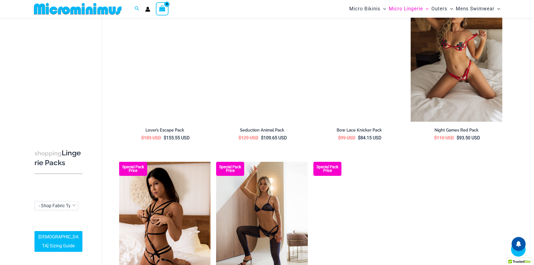
scroll to position [556, 0]
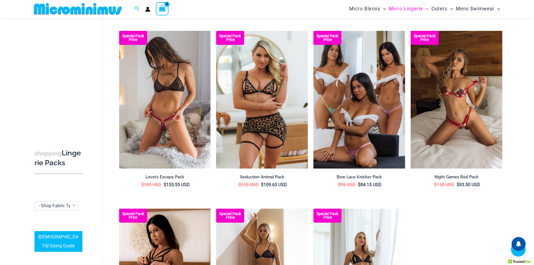
click at [189, 144] on img at bounding box center [165, 99] width 92 height 137
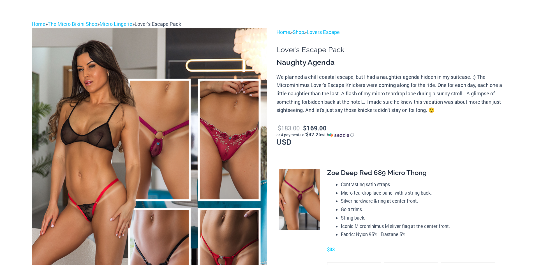
scroll to position [79, 0]
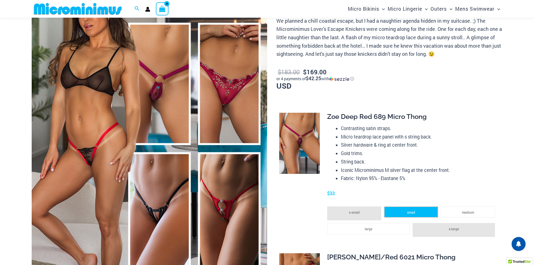
click at [408, 210] on span "small" at bounding box center [411, 212] width 8 height 4
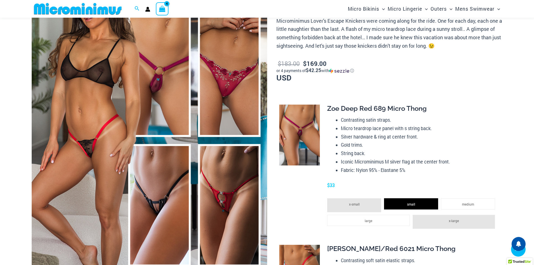
scroll to position [244, 0]
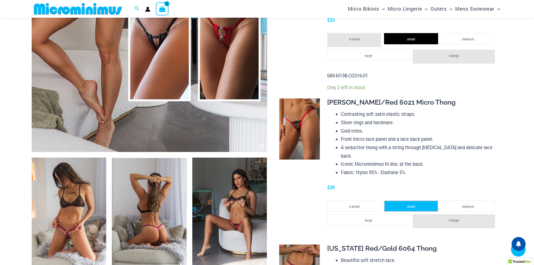
click at [406, 201] on li "small" at bounding box center [411, 206] width 54 height 11
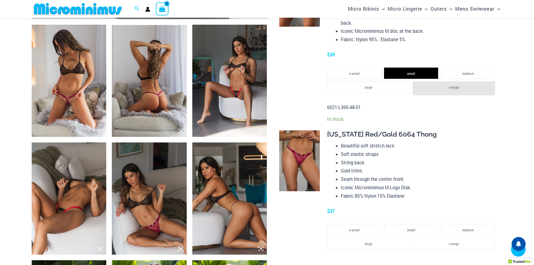
scroll to position [385, 0]
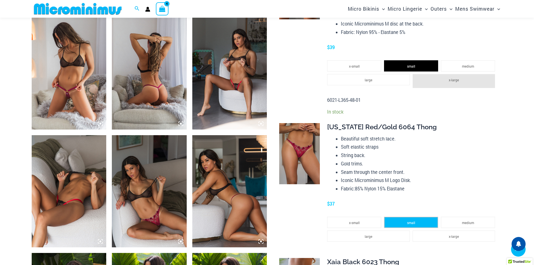
click at [402, 217] on li "small" at bounding box center [411, 222] width 54 height 11
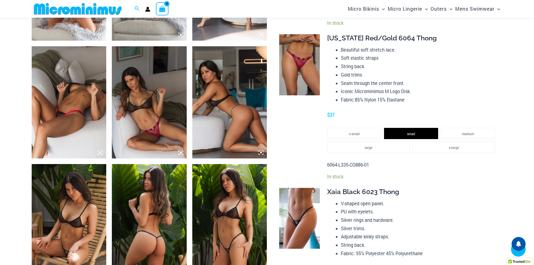
scroll to position [553, 0]
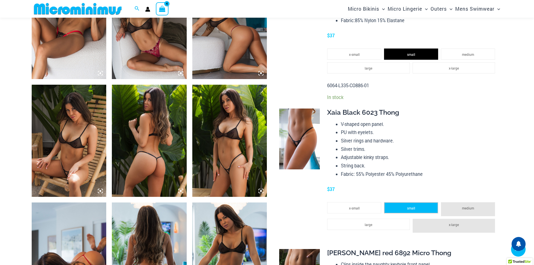
click at [420, 202] on li "small" at bounding box center [411, 207] width 54 height 11
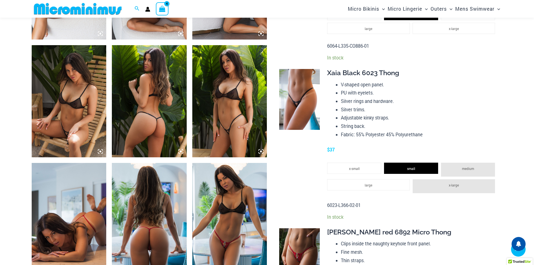
scroll to position [693, 0]
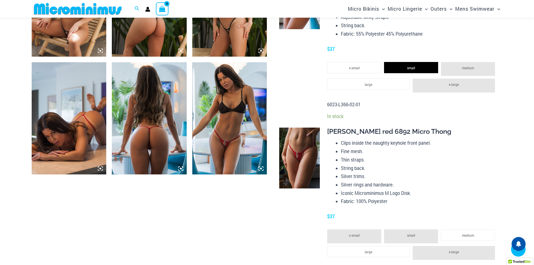
click at [409, 233] on span "small" at bounding box center [411, 235] width 8 height 4
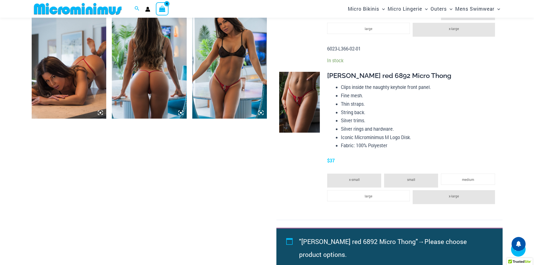
scroll to position [749, 0]
click at [295, 93] on img at bounding box center [299, 102] width 41 height 61
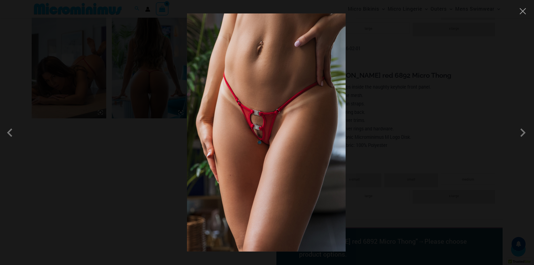
click at [493, 107] on div at bounding box center [267, 132] width 534 height 265
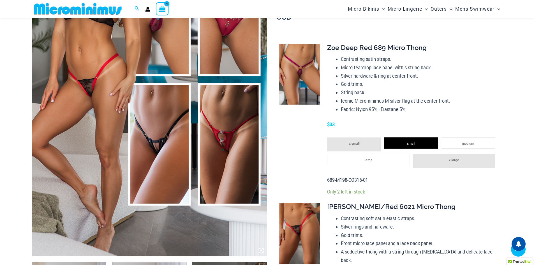
scroll to position [76, 0]
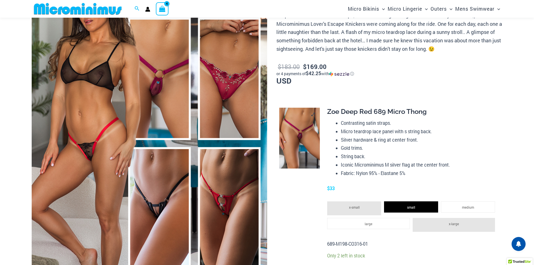
click at [304, 132] on img at bounding box center [299, 138] width 41 height 61
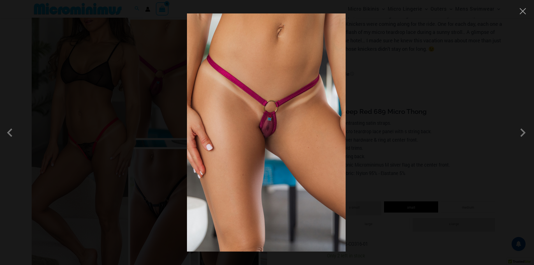
click at [481, 144] on div at bounding box center [267, 132] width 534 height 265
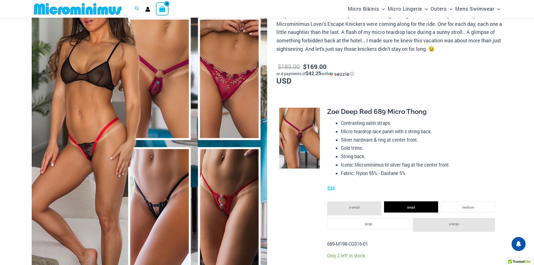
click at [380, 113] on span "Zoe Deep Red 689 Micro Thong" at bounding box center [377, 111] width 100 height 8
copy span "689"
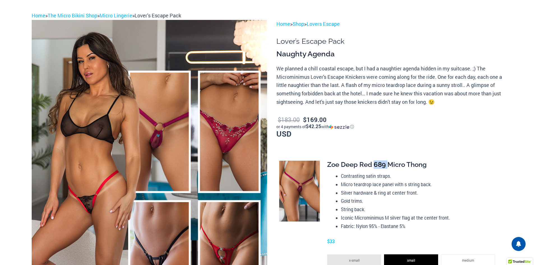
scroll to position [0, 0]
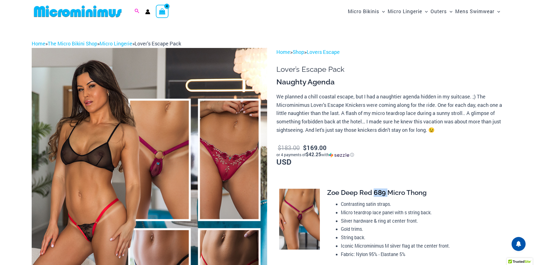
click at [138, 9] on icon "Search icon link" at bounding box center [137, 11] width 4 height 5
click at [159, 10] on input "Search for: Search" at bounding box center [173, 11] width 66 height 17
paste input "***"
type input "***"
click button "Search" at bounding box center [0, 0] width 0 height 0
